Goal: Task Accomplishment & Management: Use online tool/utility

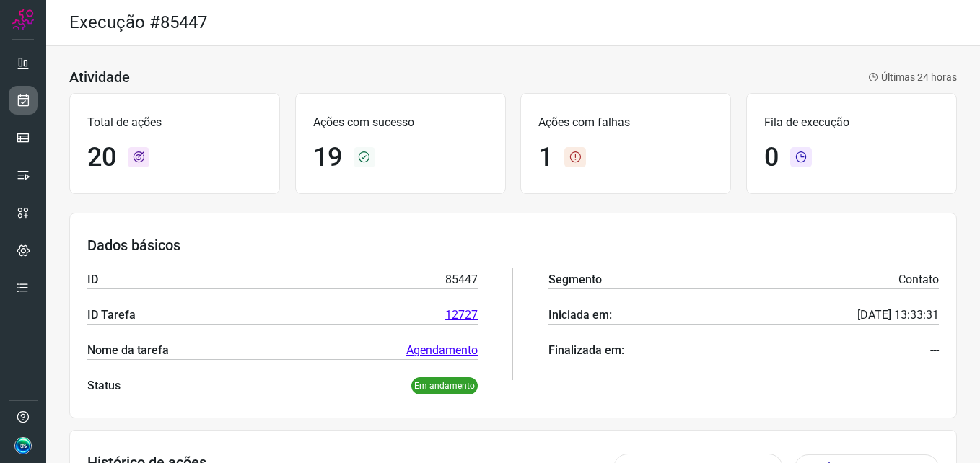
click at [25, 101] on icon at bounding box center [23, 100] width 15 height 14
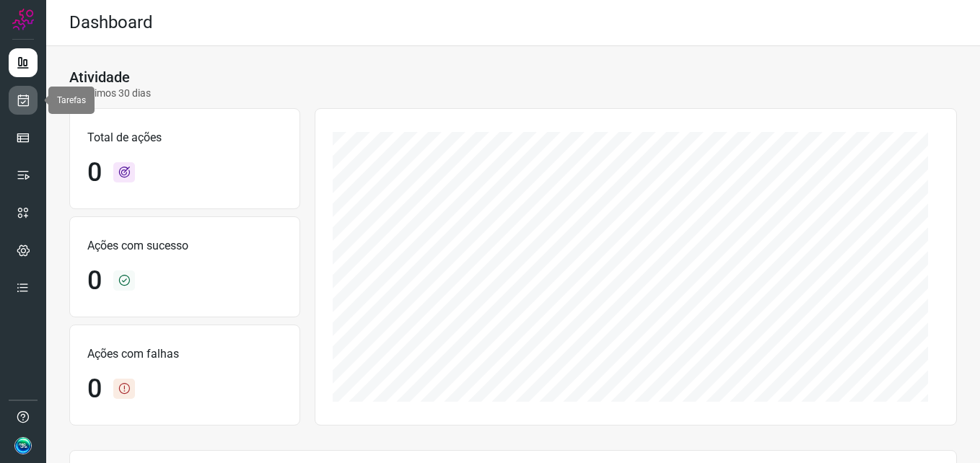
click at [25, 101] on icon at bounding box center [23, 100] width 15 height 14
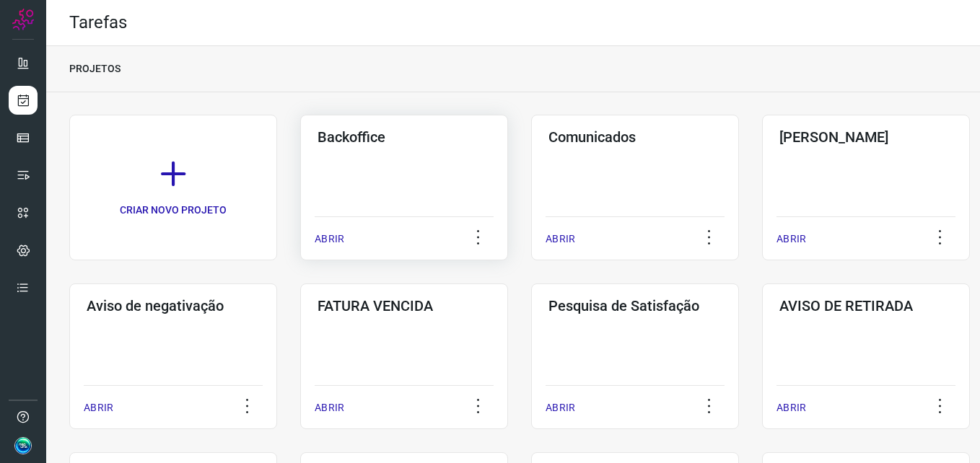
click at [425, 185] on div "Backoffice ABRIR" at bounding box center [404, 188] width 208 height 146
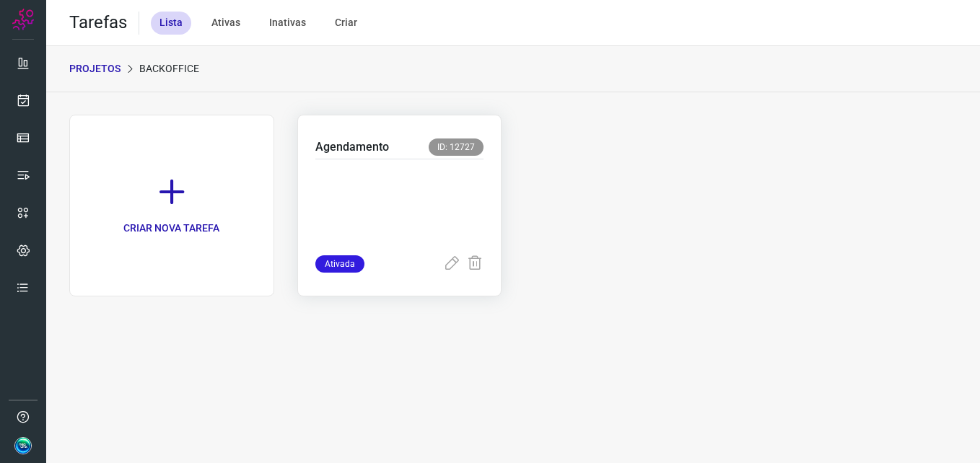
click at [401, 188] on p at bounding box center [399, 204] width 169 height 72
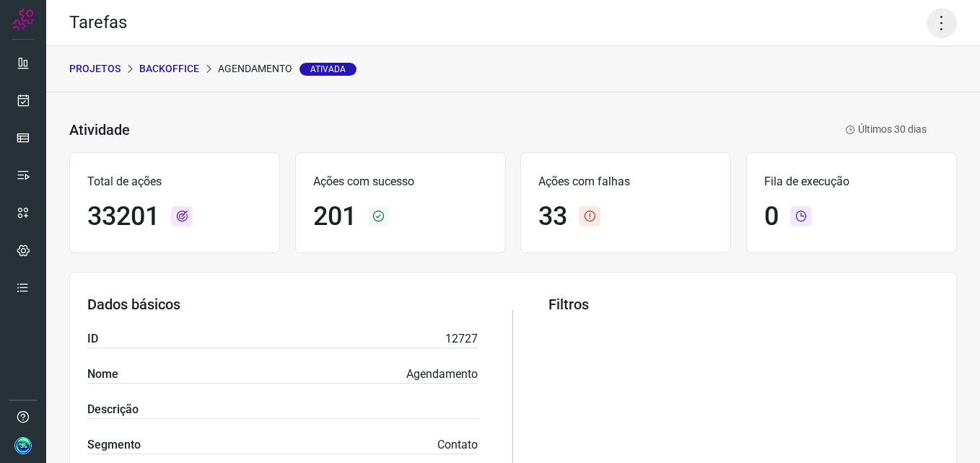
click at [930, 18] on icon at bounding box center [941, 23] width 30 height 30
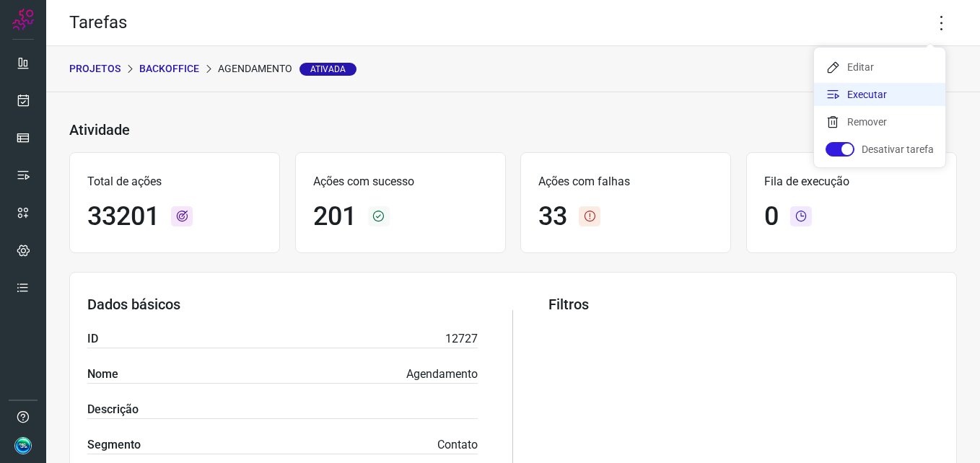
click at [886, 86] on li "Executar" at bounding box center [879, 94] width 131 height 23
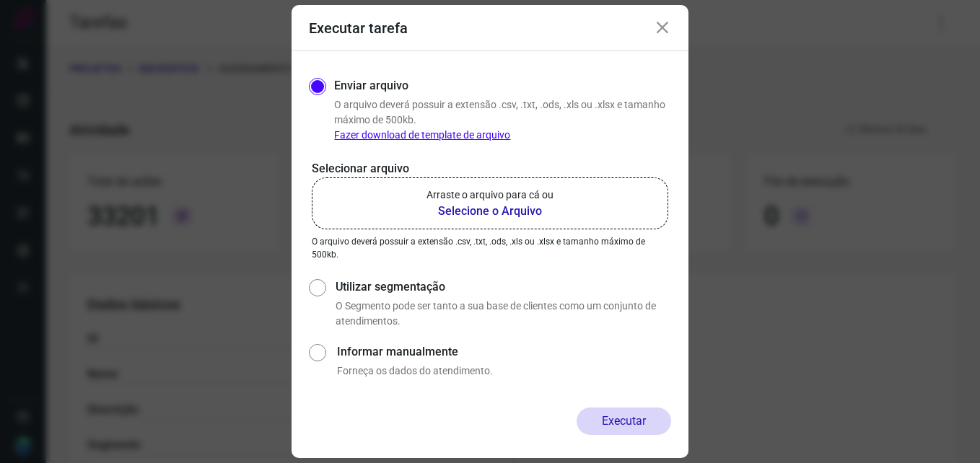
click at [510, 211] on b "Selecione o Arquivo" at bounding box center [489, 211] width 127 height 17
click at [0, 0] on input "Arraste o arquivo para cá ou Selecione o Arquivo" at bounding box center [0, 0] width 0 height 0
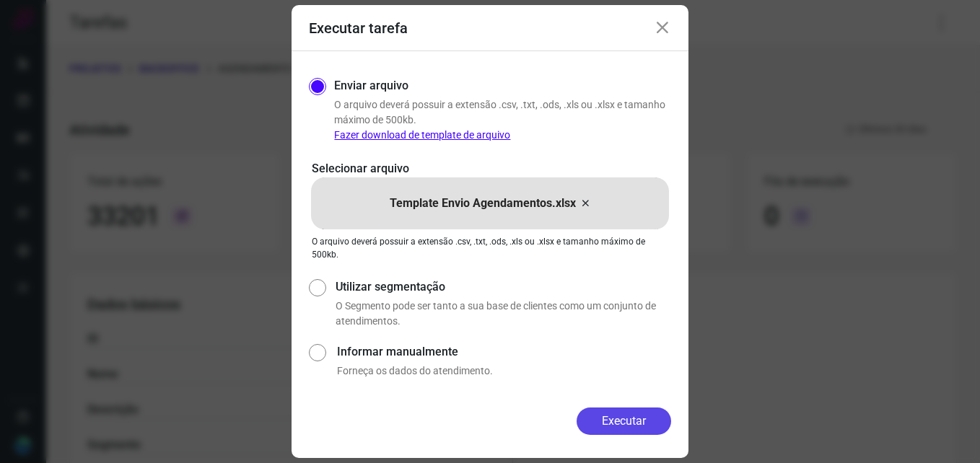
click at [624, 419] on button "Executar" at bounding box center [623, 421] width 95 height 27
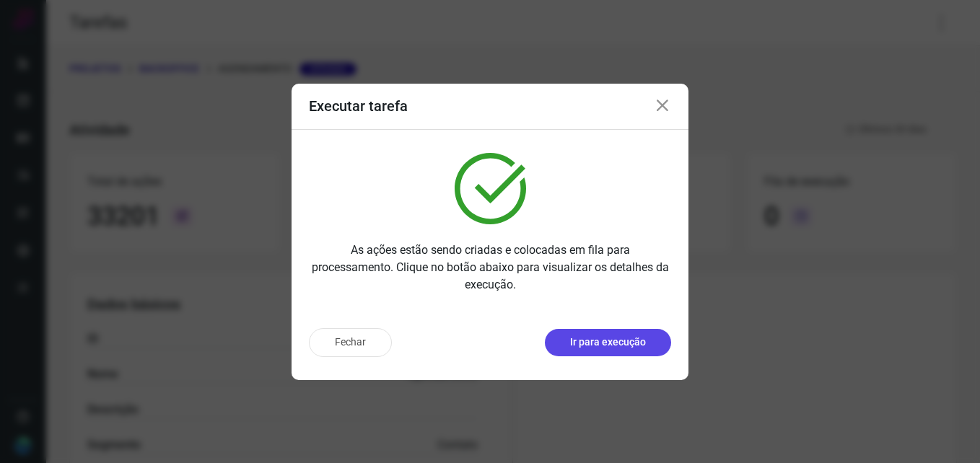
click at [589, 340] on p "Ir para execução" at bounding box center [608, 342] width 76 height 15
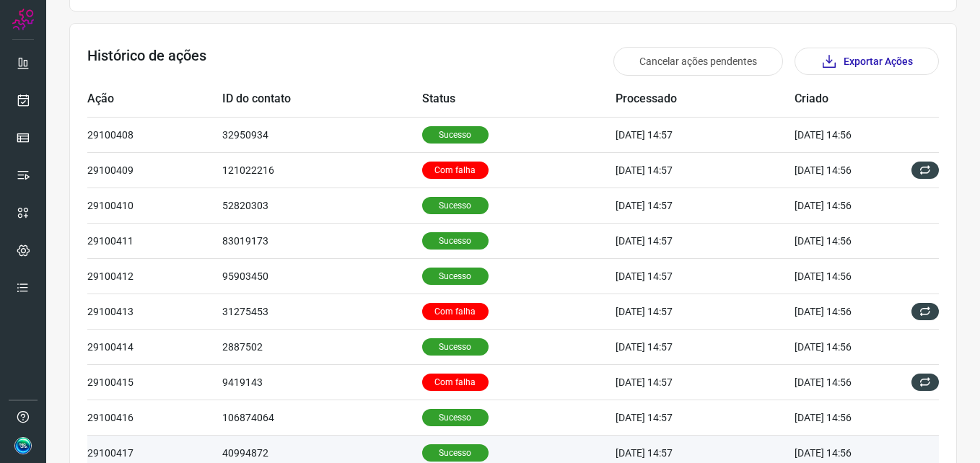
scroll to position [487, 0]
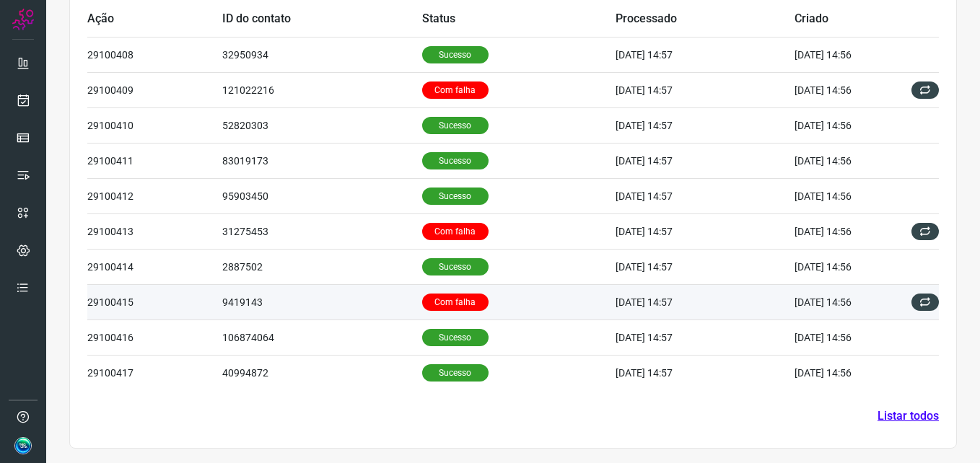
click at [440, 310] on p "Com falha" at bounding box center [455, 302] width 66 height 17
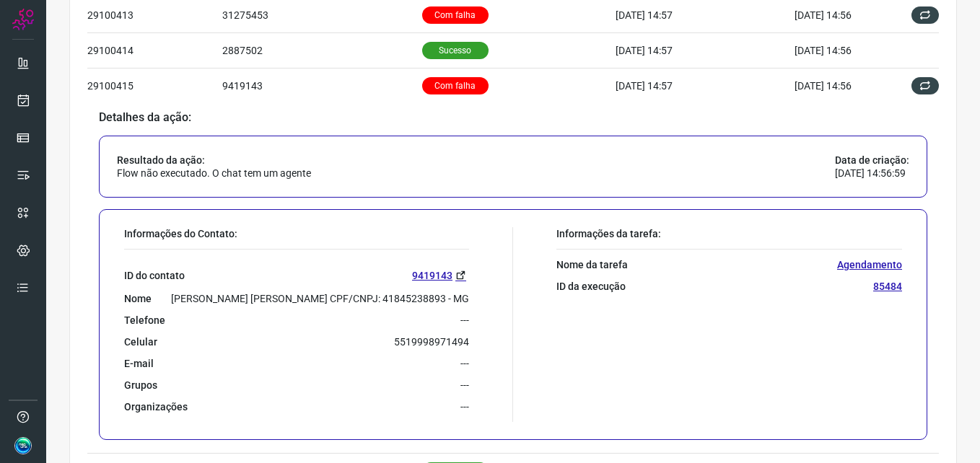
scroll to position [631, 0]
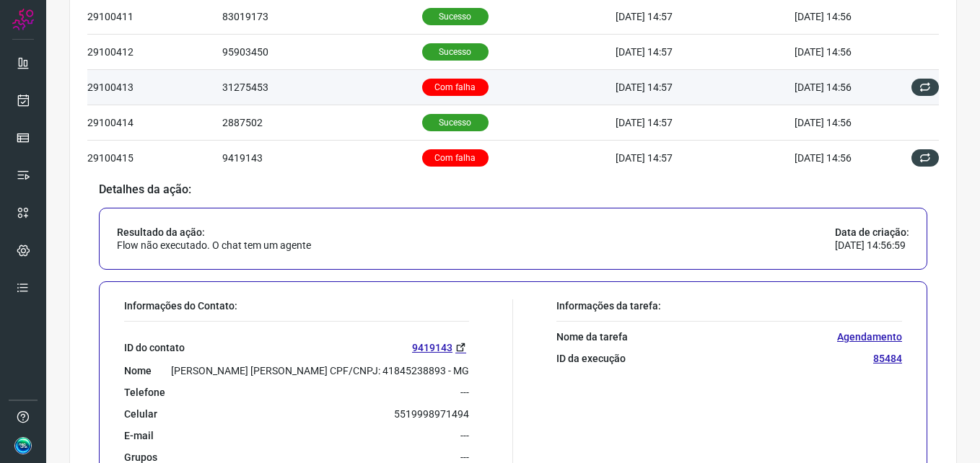
click at [422, 86] on p "Com falha" at bounding box center [455, 87] width 66 height 17
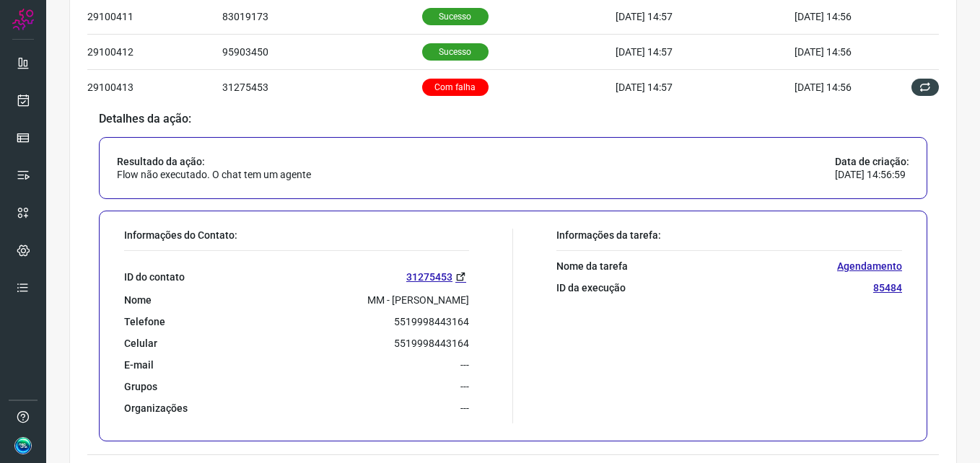
scroll to position [343, 0]
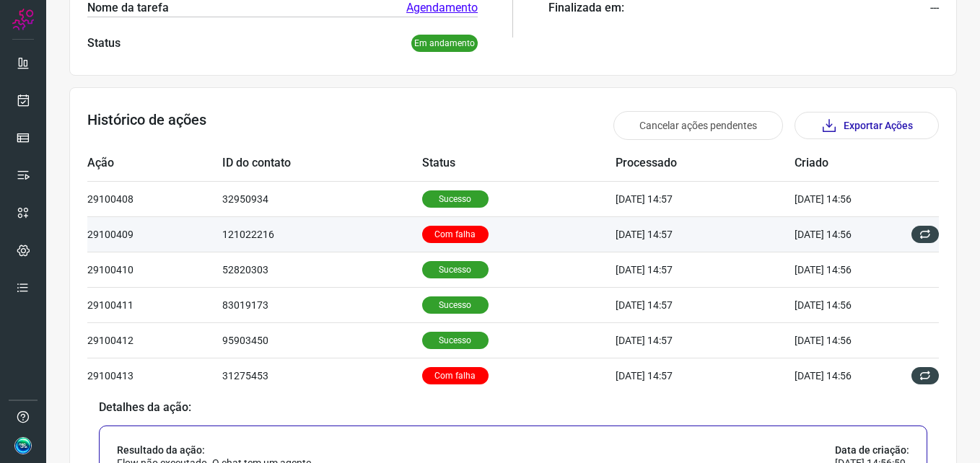
click at [451, 236] on p "Com falha" at bounding box center [455, 234] width 66 height 17
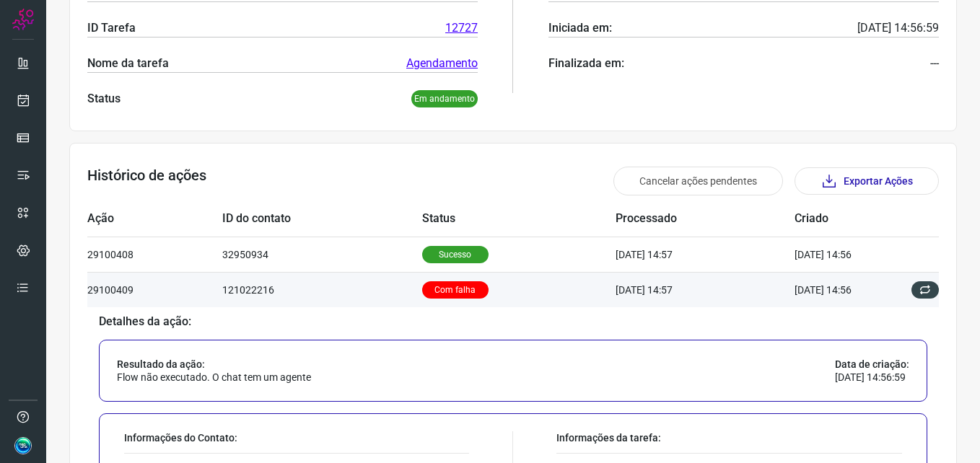
scroll to position [433, 0]
